Goal: Task Accomplishment & Management: Manage account settings

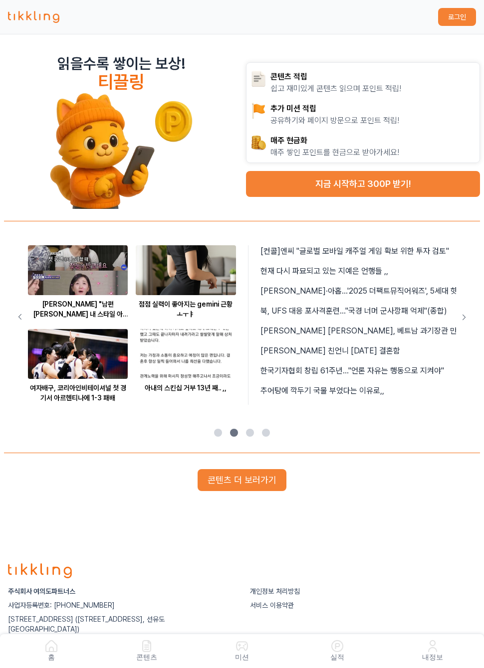
click at [365, 180] on button "지금 시작하고 300P 받기!" at bounding box center [363, 184] width 234 height 26
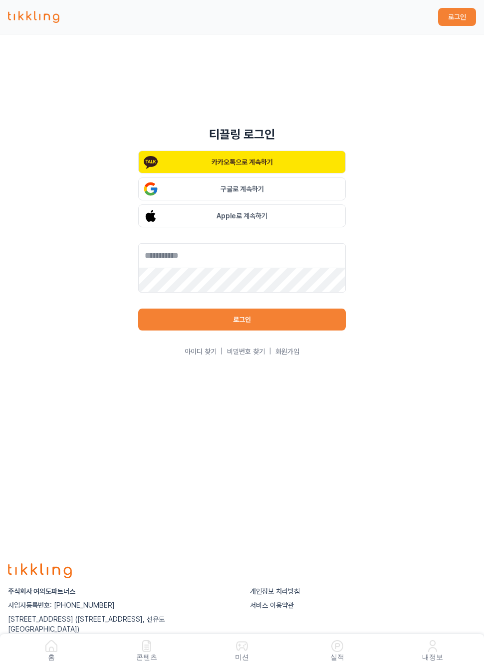
click at [312, 158] on button "카카오톡으로 계속하기" at bounding box center [241, 162] width 207 height 23
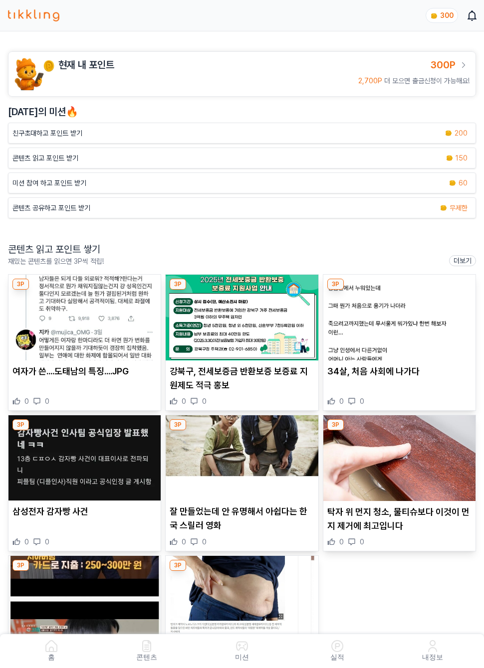
click at [448, 62] on span "300P" at bounding box center [442, 65] width 25 height 12
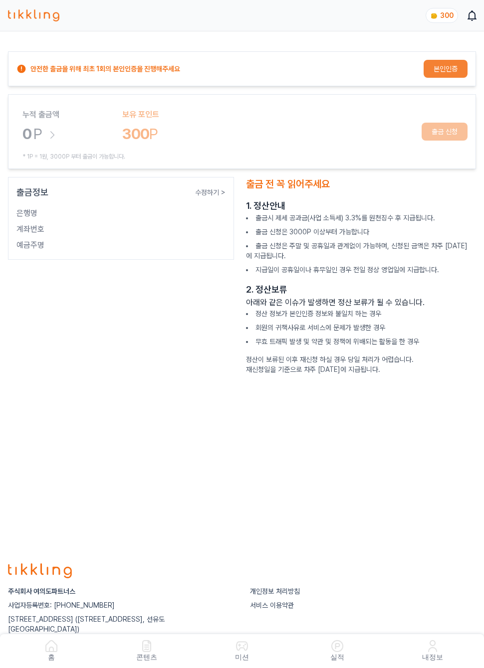
click at [473, 19] on icon at bounding box center [471, 15] width 9 height 10
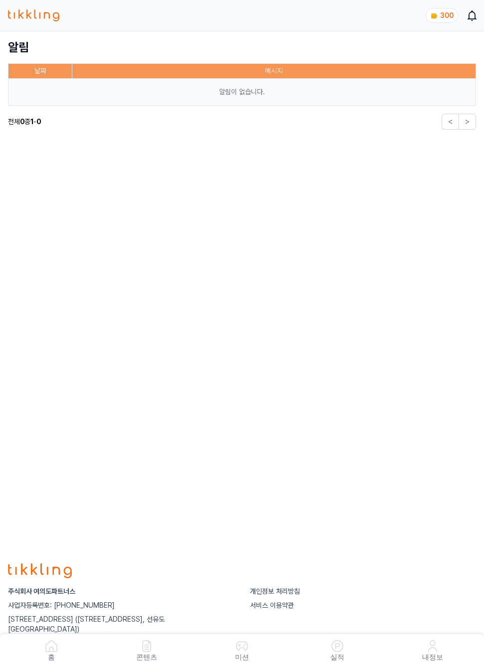
click at [470, 17] on icon at bounding box center [472, 15] width 12 height 12
click at [142, 44] on h1 "알림" at bounding box center [242, 47] width 468 height 16
click at [432, 651] on img at bounding box center [432, 646] width 12 height 12
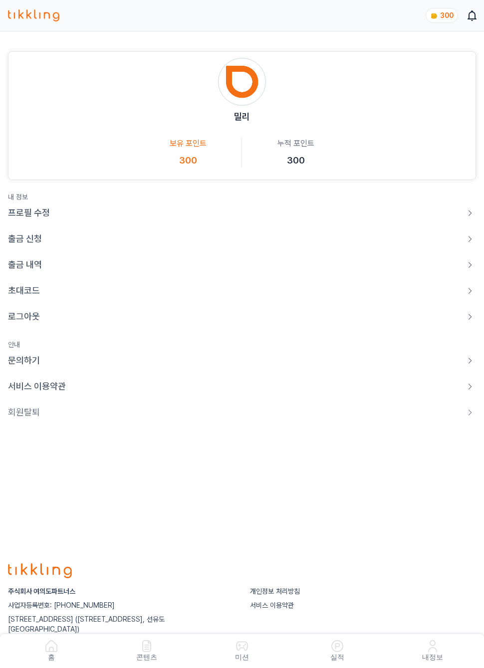
click at [35, 294] on p "초대코드" at bounding box center [24, 291] width 32 height 14
